Goal: Contribute content: Add original content to the website for others to see

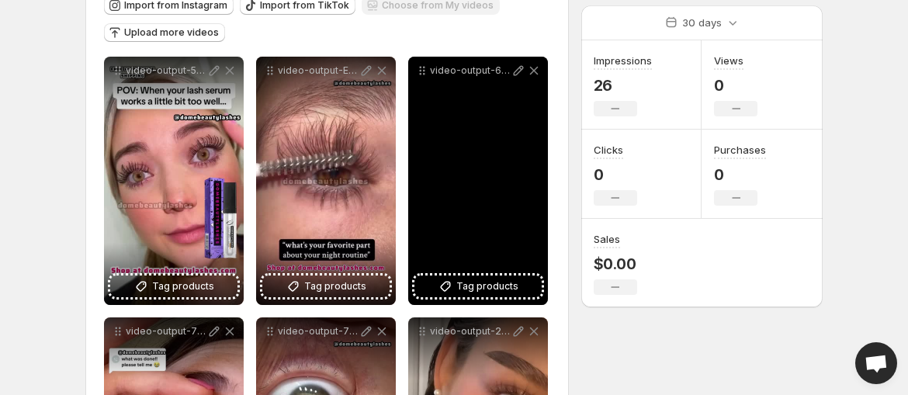
scroll to position [47, 0]
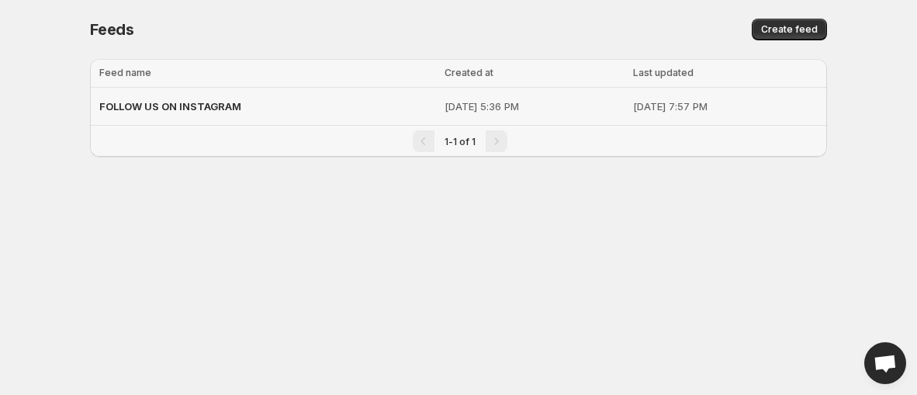
click at [188, 107] on span "FOLLOW US ON INSTAGRAM" at bounding box center [170, 106] width 142 height 12
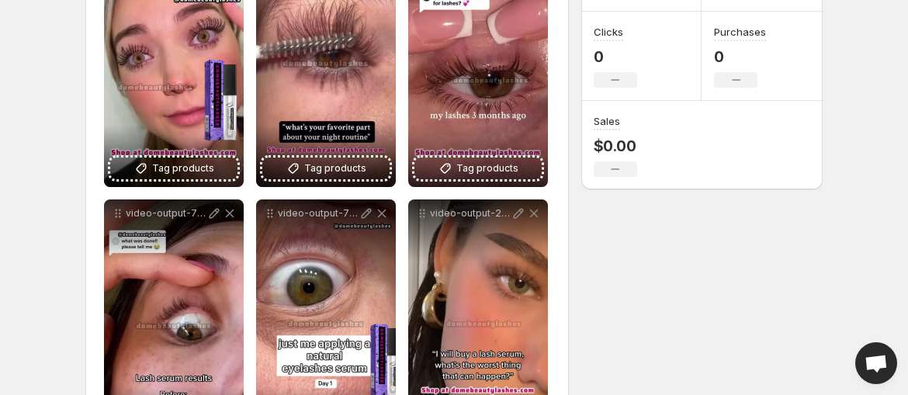
scroll to position [392, 0]
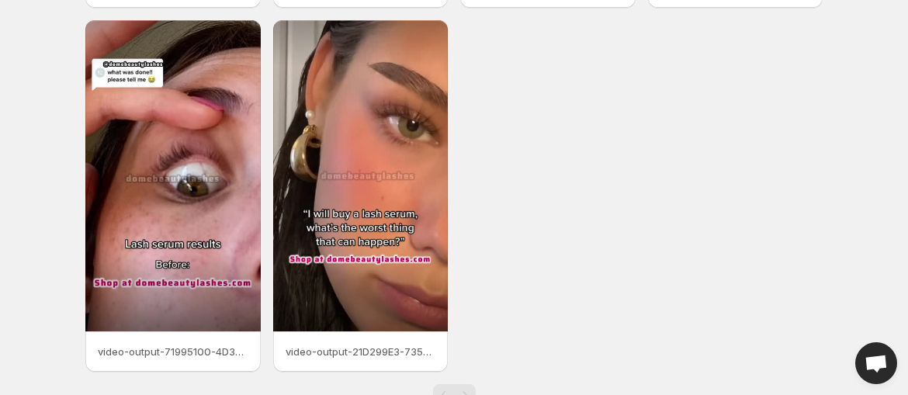
scroll to position [450, 0]
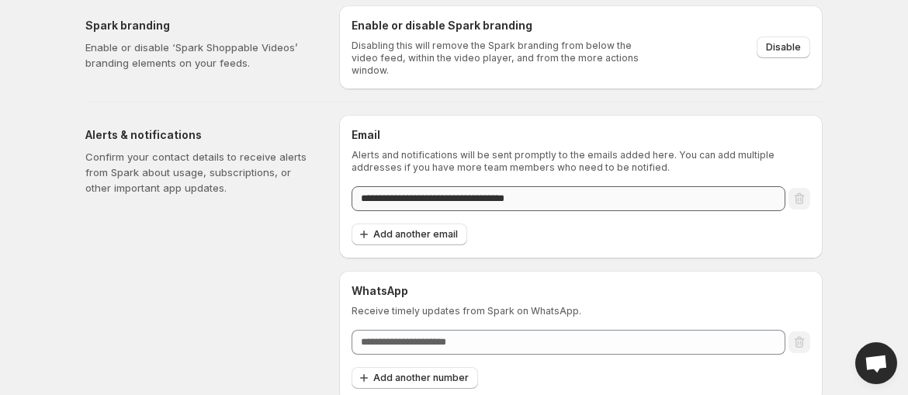
scroll to position [54, 0]
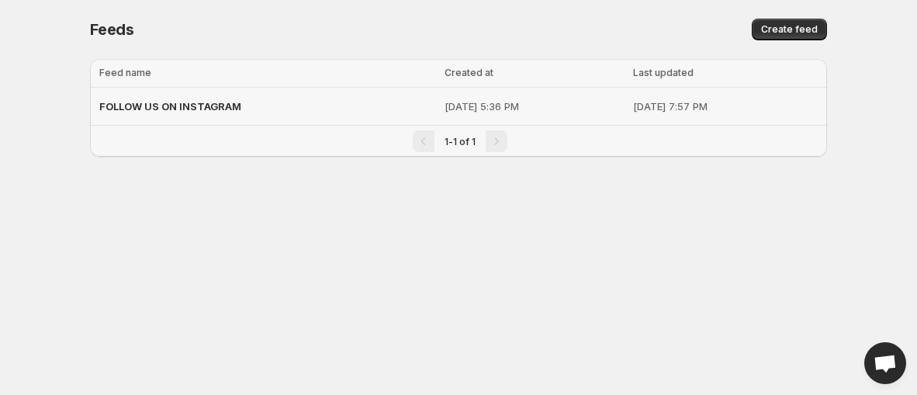
click at [149, 100] on span "FOLLOW US ON INSTAGRAM" at bounding box center [170, 106] width 142 height 12
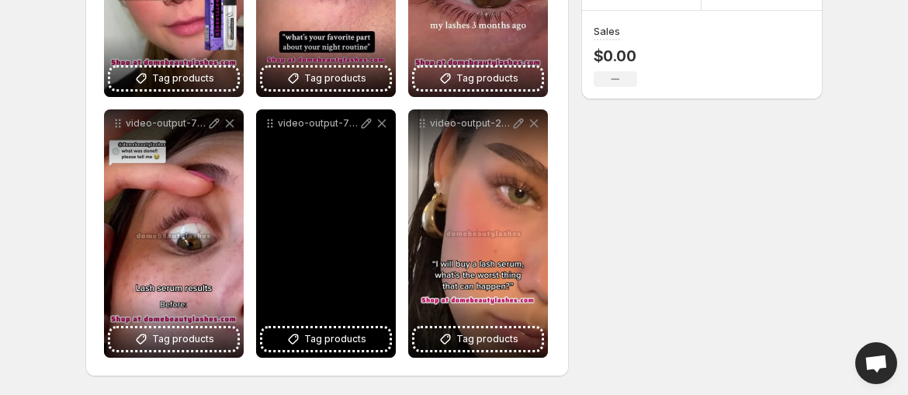
scroll to position [47, 0]
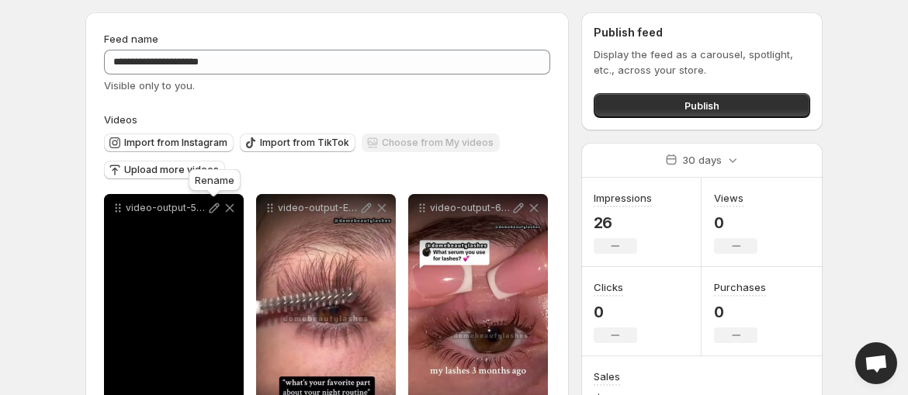
click at [210, 206] on icon at bounding box center [214, 208] width 16 height 16
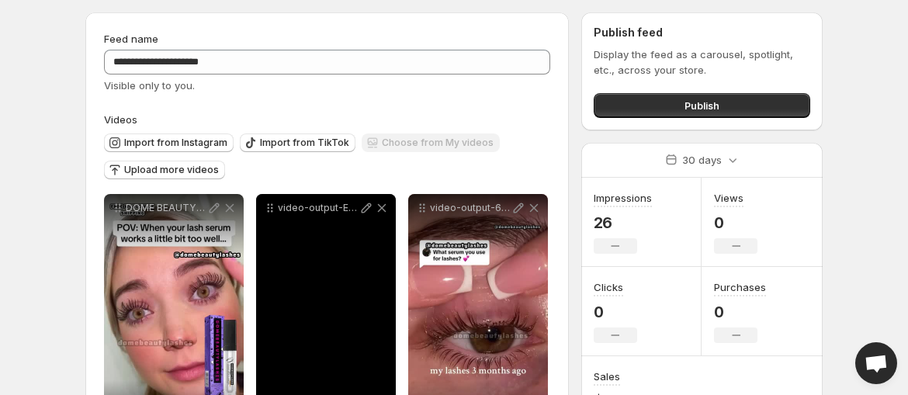
click at [363, 207] on icon at bounding box center [367, 208] width 10 height 10
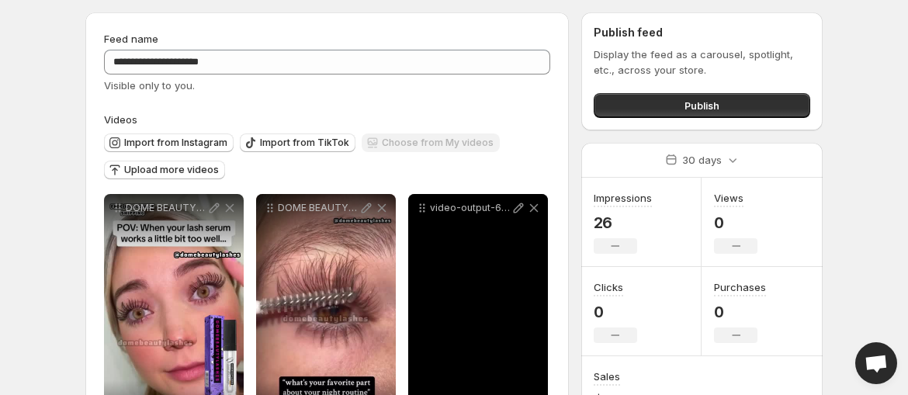
click at [515, 206] on icon at bounding box center [519, 208] width 16 height 16
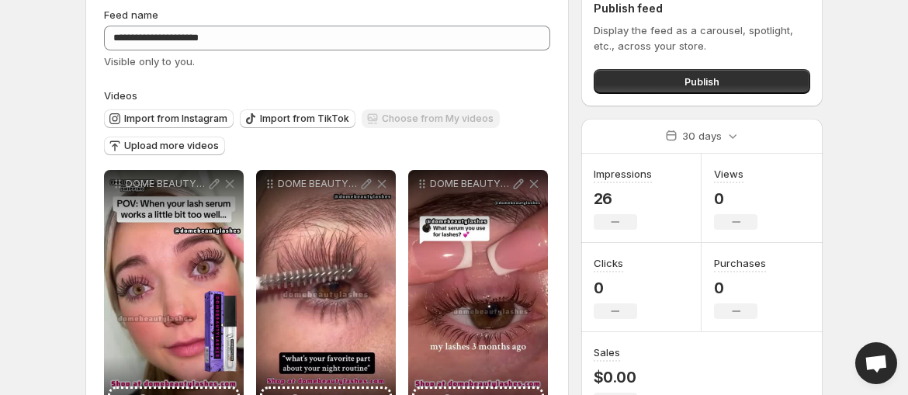
scroll to position [0, 0]
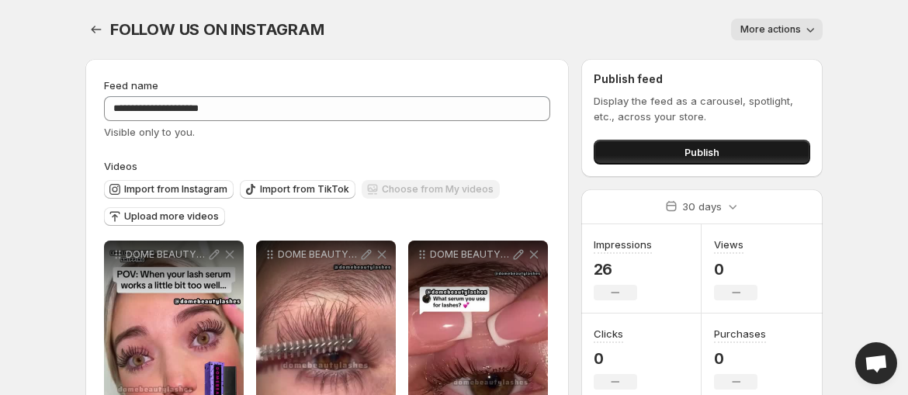
click at [691, 146] on span "Publish" at bounding box center [701, 152] width 35 height 16
click at [800, 20] on button "More actions" at bounding box center [777, 30] width 92 height 22
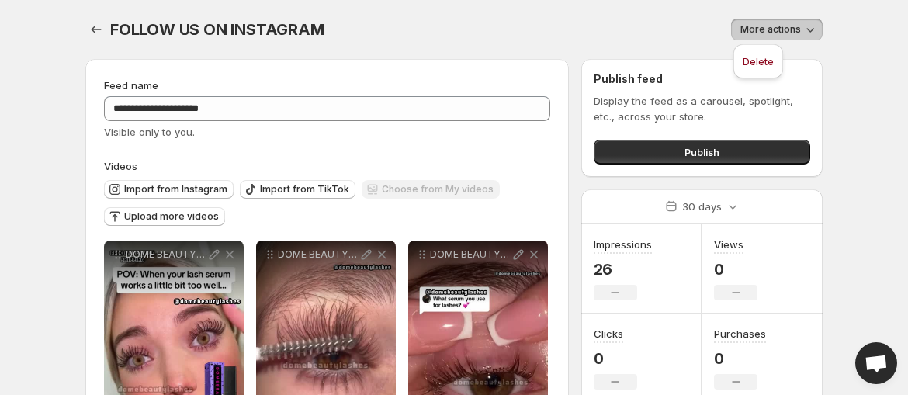
click at [799, 21] on button "More actions" at bounding box center [777, 30] width 92 height 22
